Goal: Task Accomplishment & Management: Complete application form

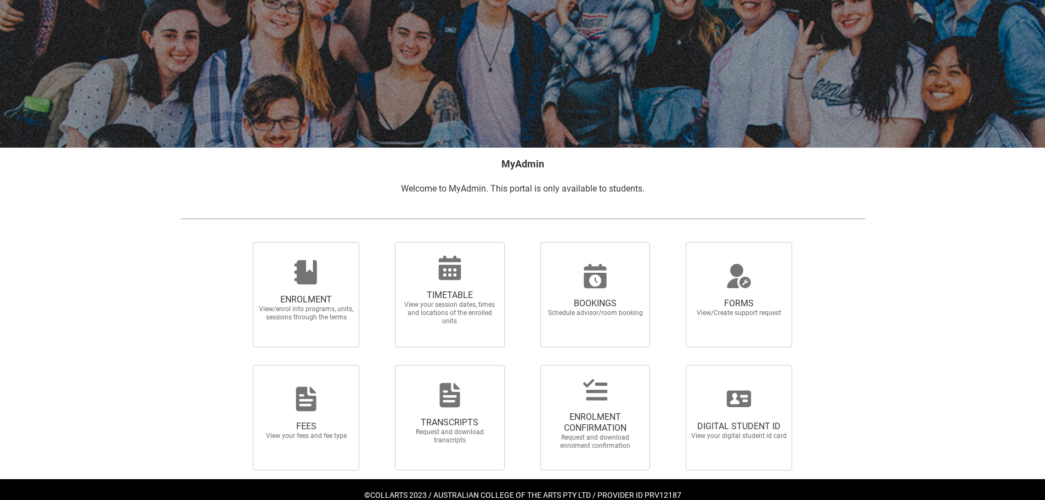
scroll to position [95, 0]
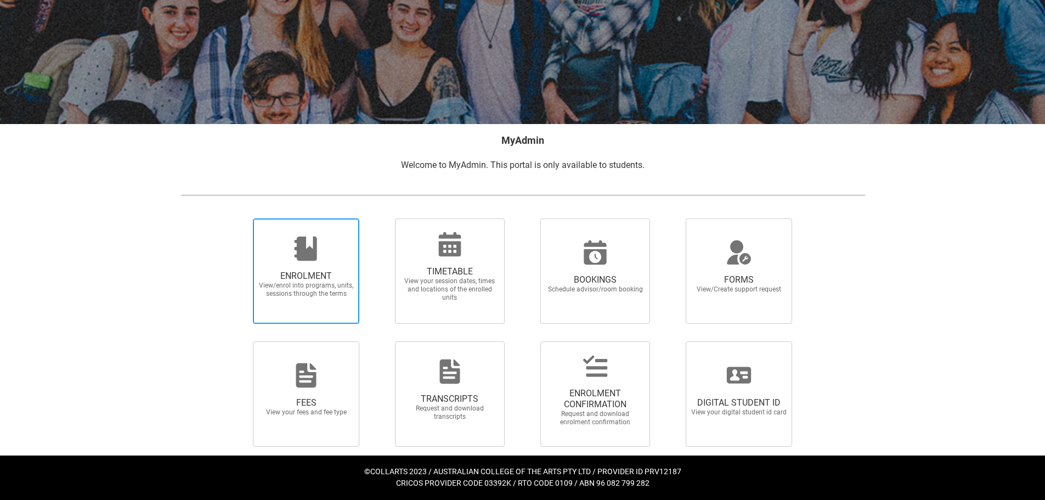
click at [312, 285] on span "View/enrol into programs, units, sessions through the terms" at bounding box center [306, 289] width 97 height 16
click at [240, 218] on input "ENROLMENT View/enrol into programs, units, sessions through the terms" at bounding box center [239, 218] width 1 height 1
radio input "true"
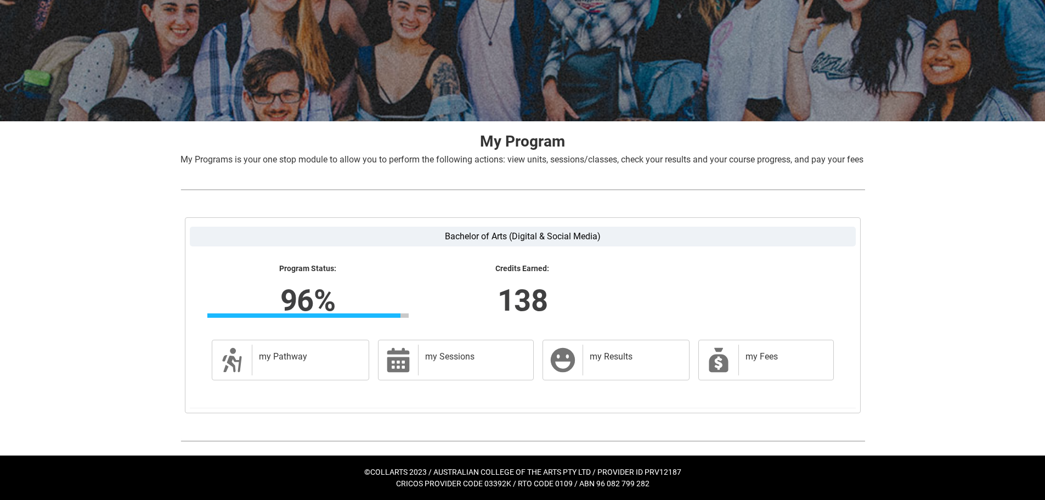
scroll to position [111, 0]
click at [573, 283] on lightning-formatted-number "138" at bounding box center [522, 300] width 342 height 45
click at [533, 242] on label "Bachelor of Arts (Digital & Social Media)" at bounding box center [523, 237] width 666 height 20
click at [0, 0] on input "Bachelor of Arts (Digital & Social Media)" at bounding box center [0, 0] width 0 height 0
drag, startPoint x: 874, startPoint y: 261, endPoint x: 874, endPoint y: 250, distance: 11.0
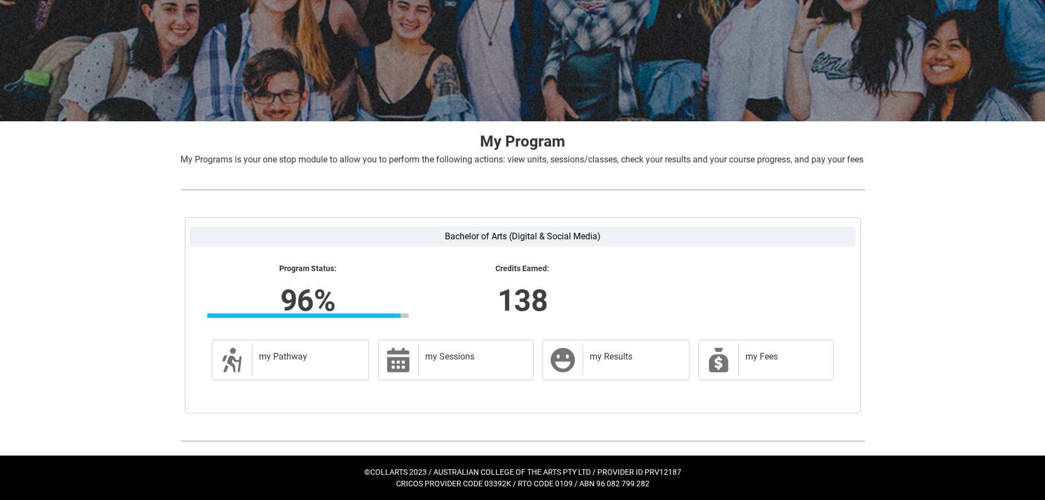
click at [874, 261] on div "Skip to Main Content Collarts Education Community Home New Enrolment Applicatio…" at bounding box center [522, 201] width 1045 height 598
